Goal: Transaction & Acquisition: Purchase product/service

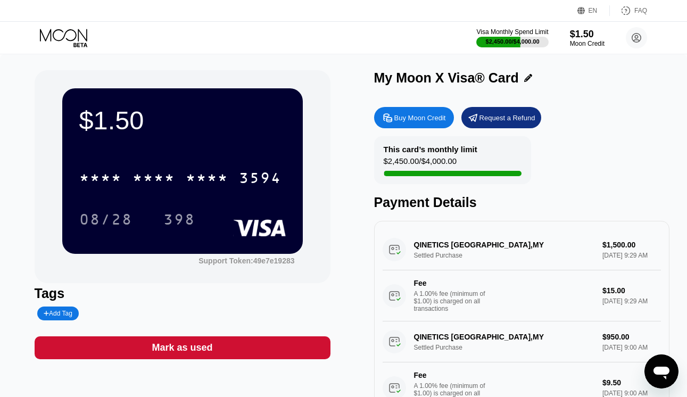
click at [432, 126] on div "Buy Moon Credit" at bounding box center [414, 117] width 80 height 21
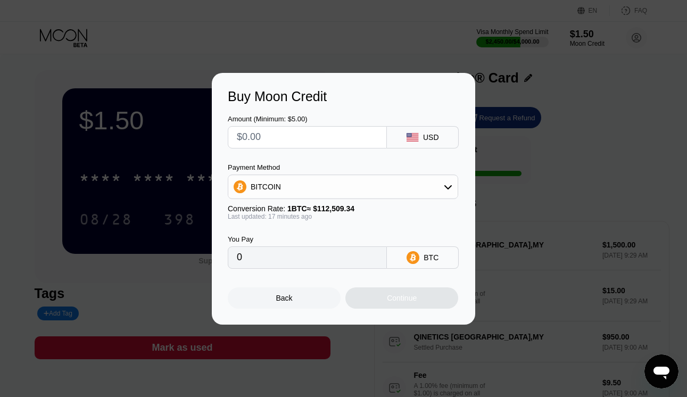
click at [316, 172] on div "Payment Method BITCOIN" at bounding box center [343, 181] width 230 height 36
click at [314, 180] on div "BITCOIN" at bounding box center [342, 186] width 229 height 21
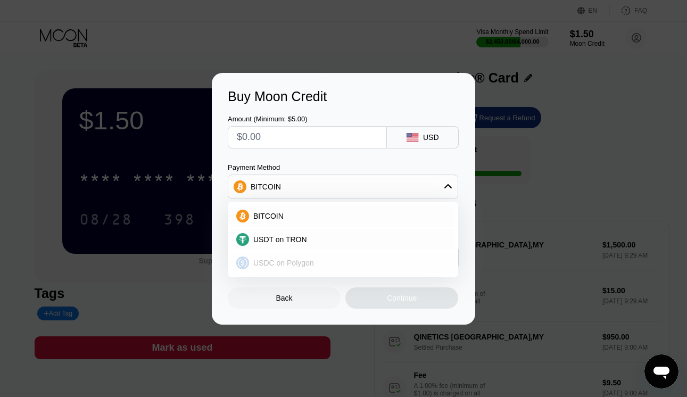
click at [274, 260] on span "USDC on Polygon" at bounding box center [283, 263] width 61 height 9
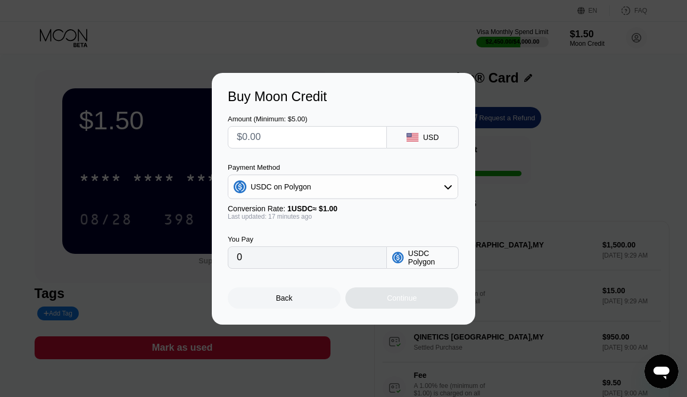
click at [294, 133] on input "text" at bounding box center [307, 137] width 141 height 21
type input "$1"
type input "1.00000000"
type input "$15"
type input "15.00000000"
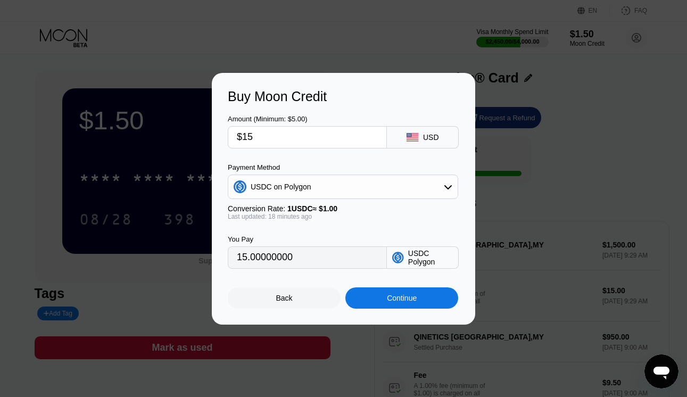
type input "$151"
type input "151.00000000"
type input "$1515"
type input "1515.00000000"
type input "$151"
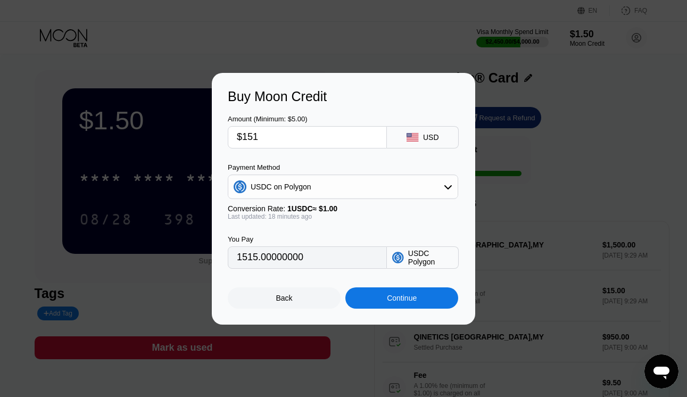
type input "151.00000000"
type input "$1514"
type input "1514.00000000"
type input "$1514"
click at [378, 302] on div "Continue" at bounding box center [401, 297] width 113 height 21
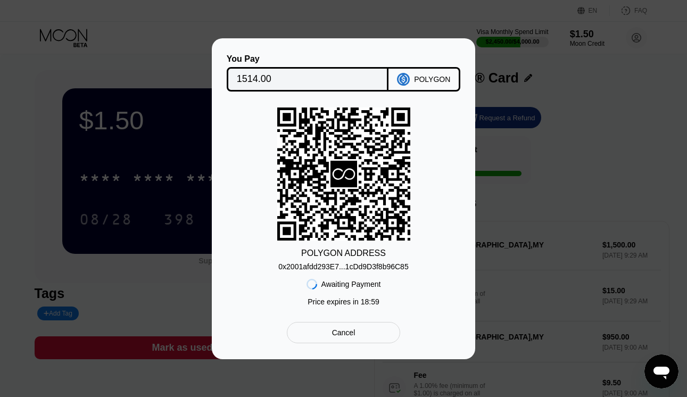
click at [388, 271] on div "POLYGON ADDRESS 0x2001afdd293E7...1cDd9D3f8b96C85 Awaiting Payment Price expire…" at bounding box center [343, 209] width 231 height 204
click at [393, 265] on div "0x2001afdd293E7...1cDd9D3f8b96C85" at bounding box center [343, 266] width 130 height 9
click at [301, 81] on input "1514.00" at bounding box center [308, 79] width 142 height 21
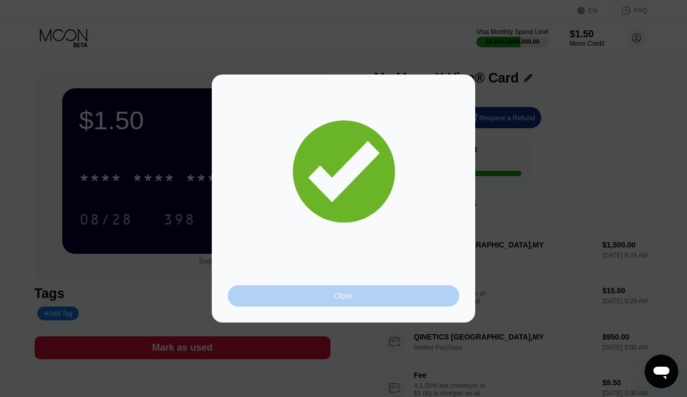
click at [332, 295] on div "Close" at bounding box center [343, 295] width 231 height 21
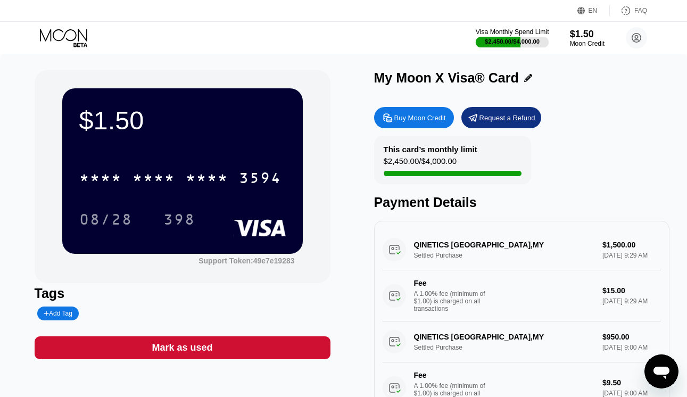
click at [528, 42] on div "$2,450.00 / $4,000.00" at bounding box center [512, 41] width 55 height 6
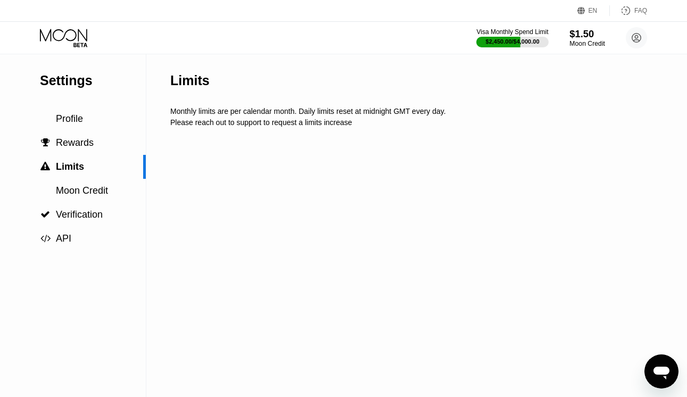
click at [580, 40] on div "Moon Credit" at bounding box center [587, 43] width 36 height 7
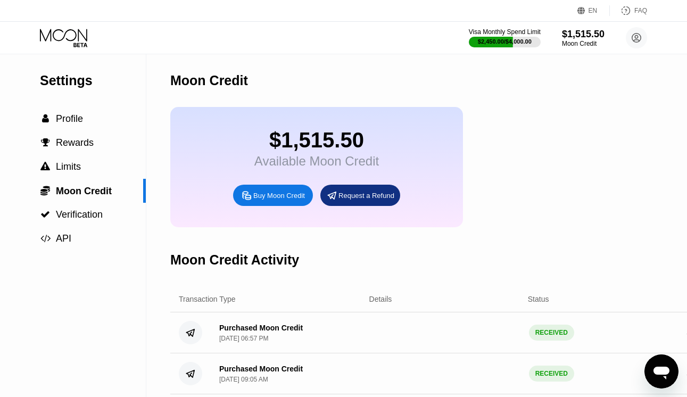
click at [80, 44] on icon at bounding box center [64, 38] width 49 height 19
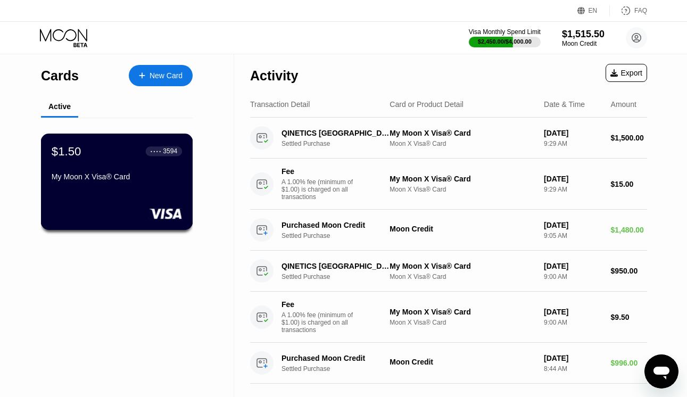
click at [115, 199] on div "$1.50 ● ● ● ● 3594 My Moon X Visa® Card" at bounding box center [117, 182] width 152 height 96
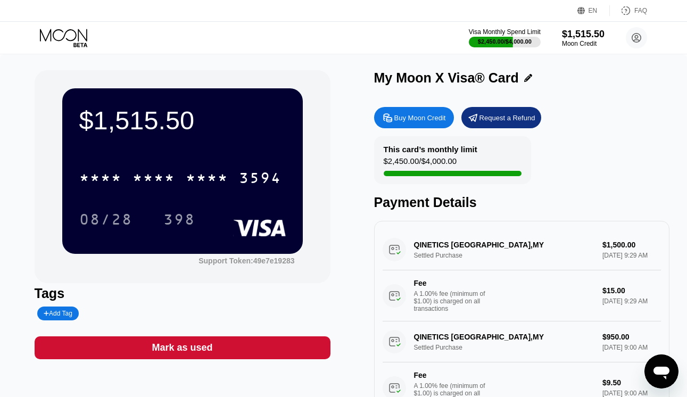
click at [176, 194] on div "* * * * * * * * * * * * 3594 08/28 398" at bounding box center [182, 187] width 206 height 63
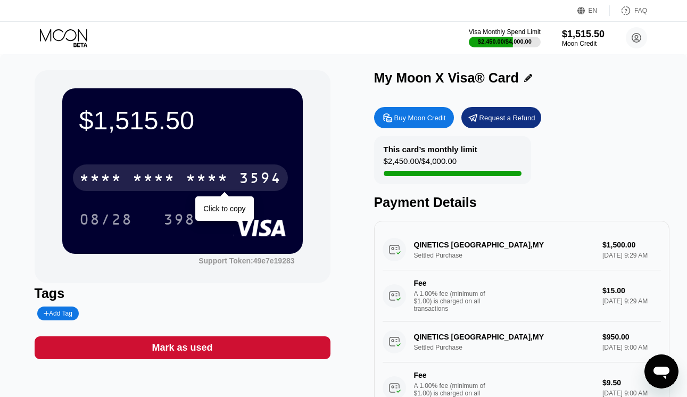
click at [185, 178] on div "* * * * * * * * * * * * 3594" at bounding box center [180, 177] width 215 height 27
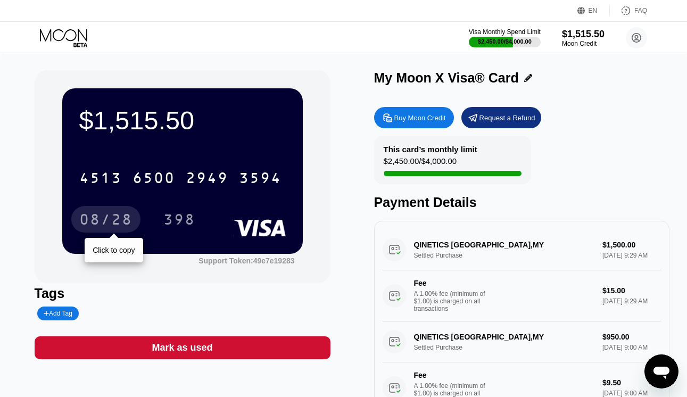
click at [121, 220] on div "08/28" at bounding box center [105, 220] width 53 height 17
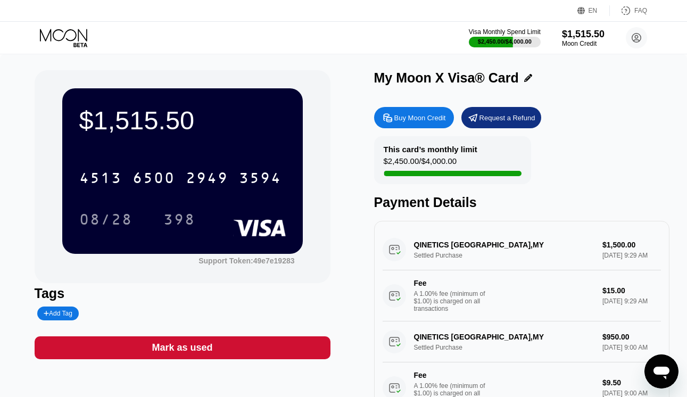
click at [191, 234] on div "$1,515.50 4513 6500 2949 3594 08/28 398" at bounding box center [182, 170] width 240 height 165
click at [191, 230] on div "398" at bounding box center [179, 219] width 48 height 27
